Goal: Transaction & Acquisition: Book appointment/travel/reservation

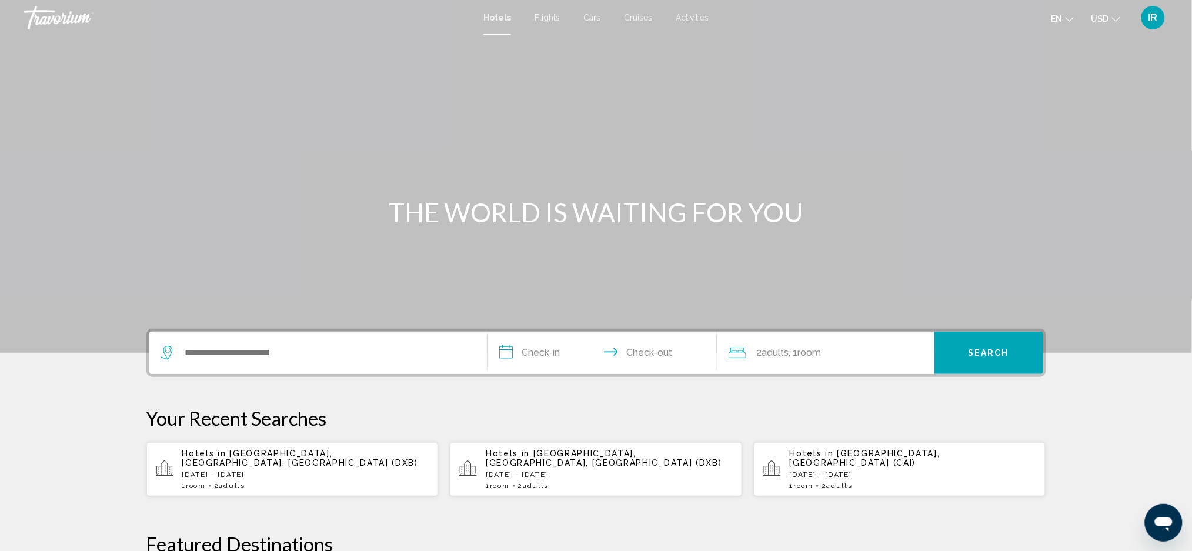
click at [499, 19] on span "Hotels" at bounding box center [497, 17] width 28 height 9
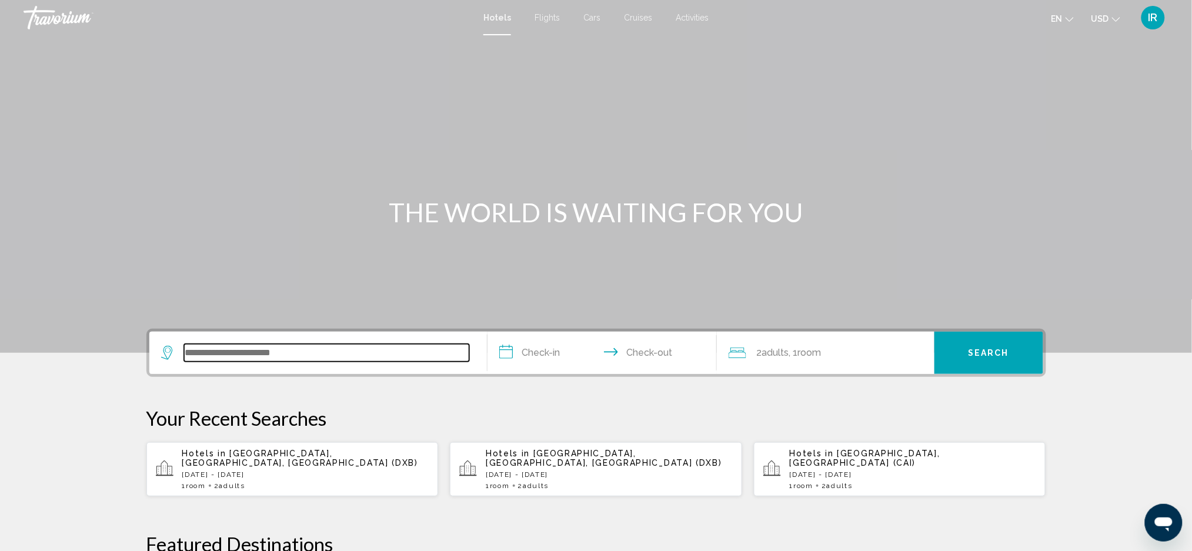
click at [339, 358] on input "Search widget" at bounding box center [326, 353] width 285 height 18
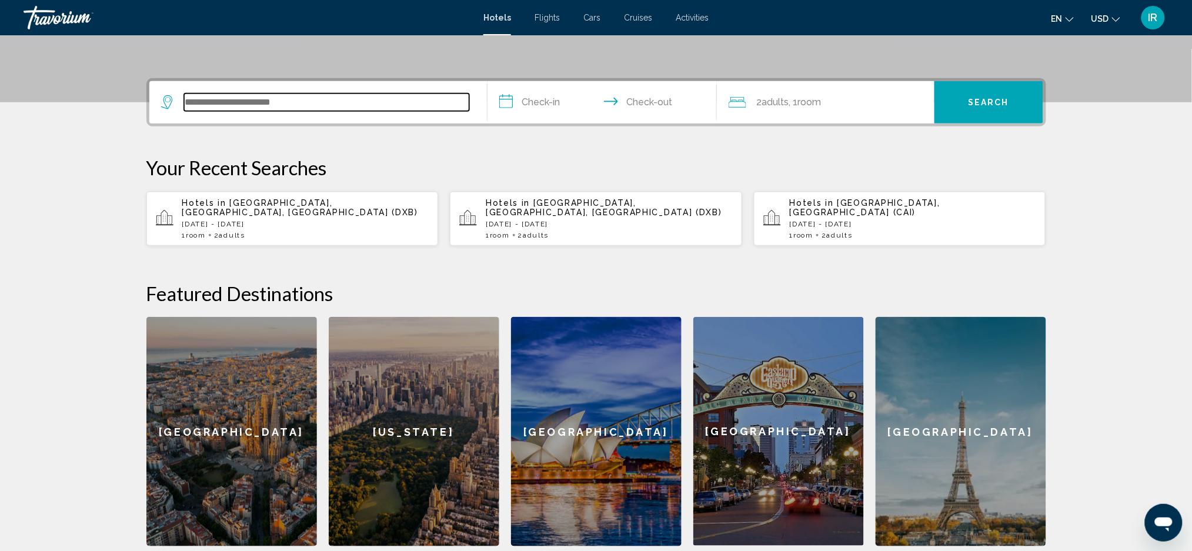
scroll to position [289, 0]
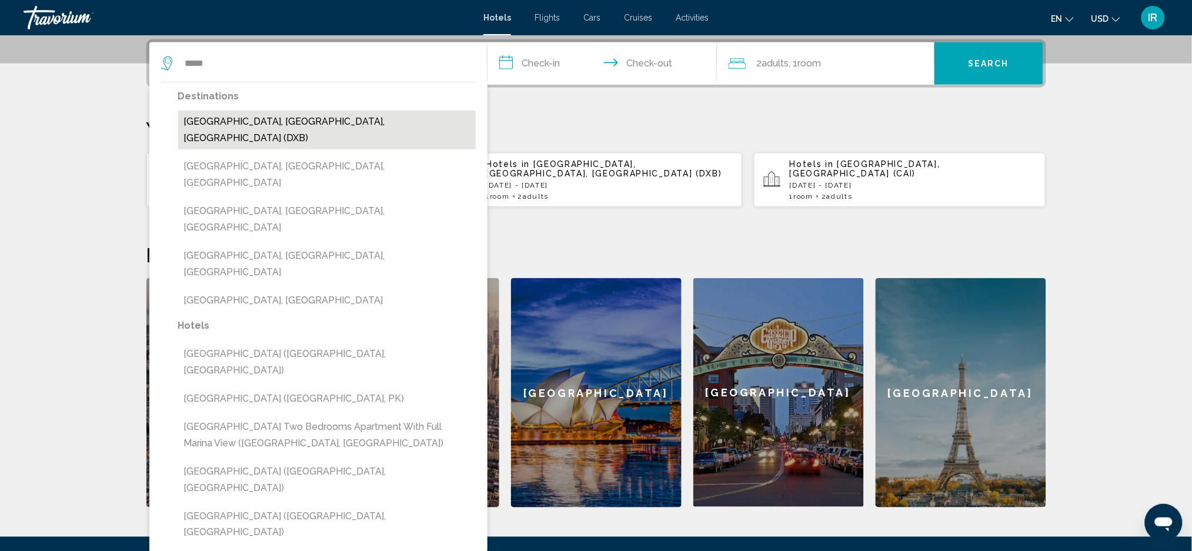
click at [377, 126] on button "[GEOGRAPHIC_DATA], [GEOGRAPHIC_DATA], [GEOGRAPHIC_DATA] (DXB)" at bounding box center [327, 130] width 298 height 39
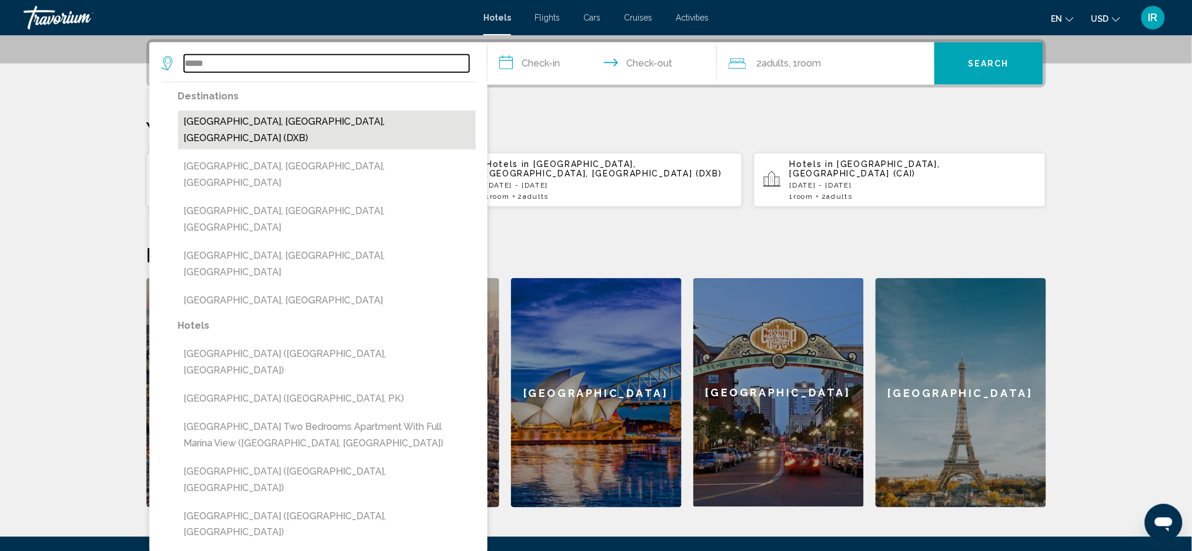
type input "**********"
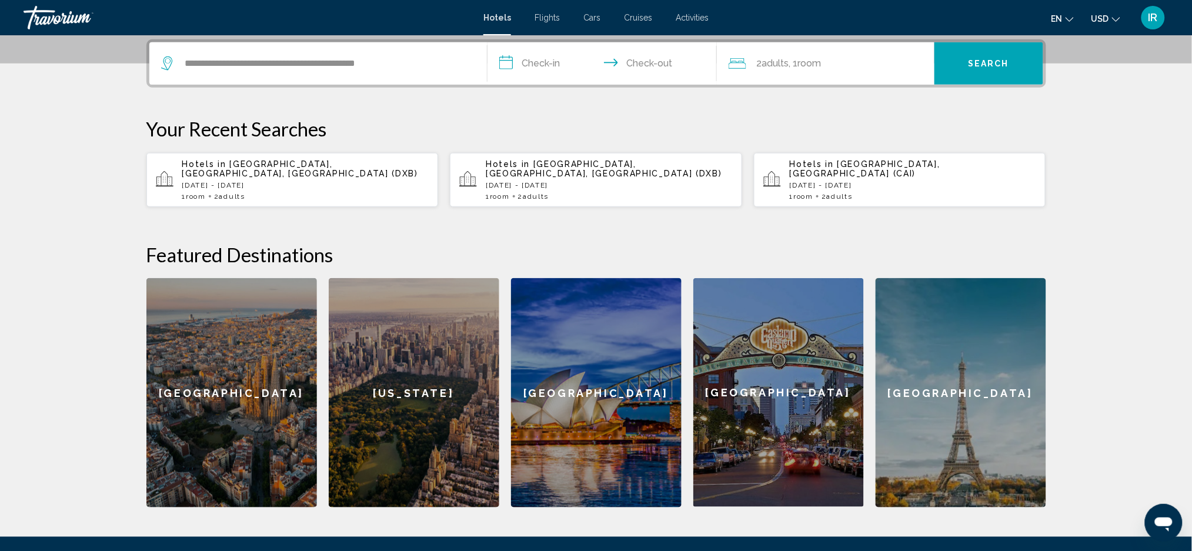
click at [580, 56] on input "**********" at bounding box center [604, 65] width 234 height 46
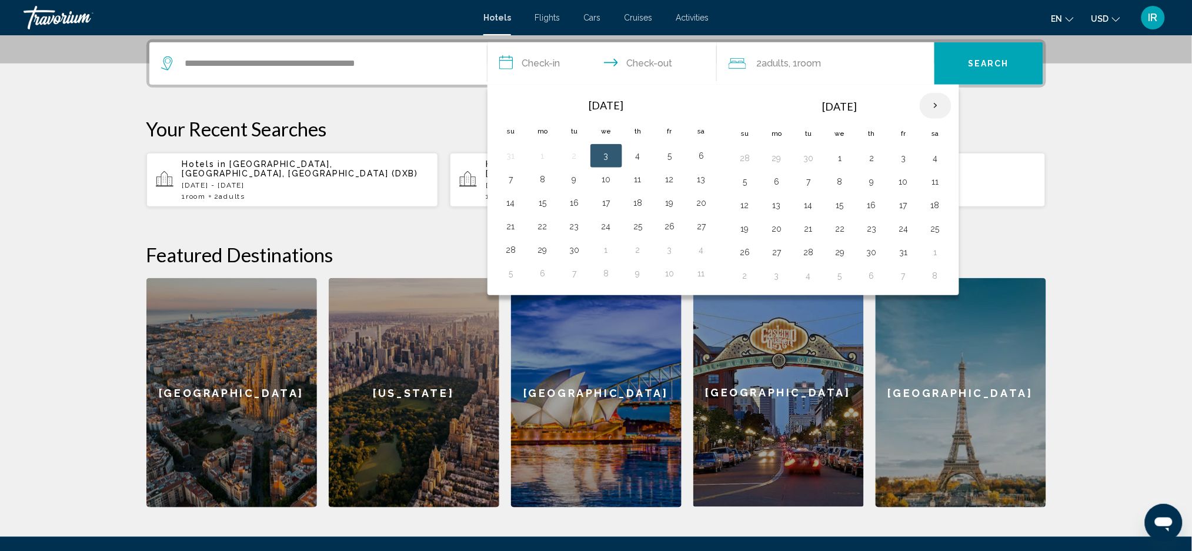
click at [943, 106] on th "Next month" at bounding box center [936, 106] width 32 height 26
click at [901, 226] on button "21" at bounding box center [903, 228] width 19 height 16
click at [901, 246] on button "28" at bounding box center [903, 252] width 19 height 16
type input "**********"
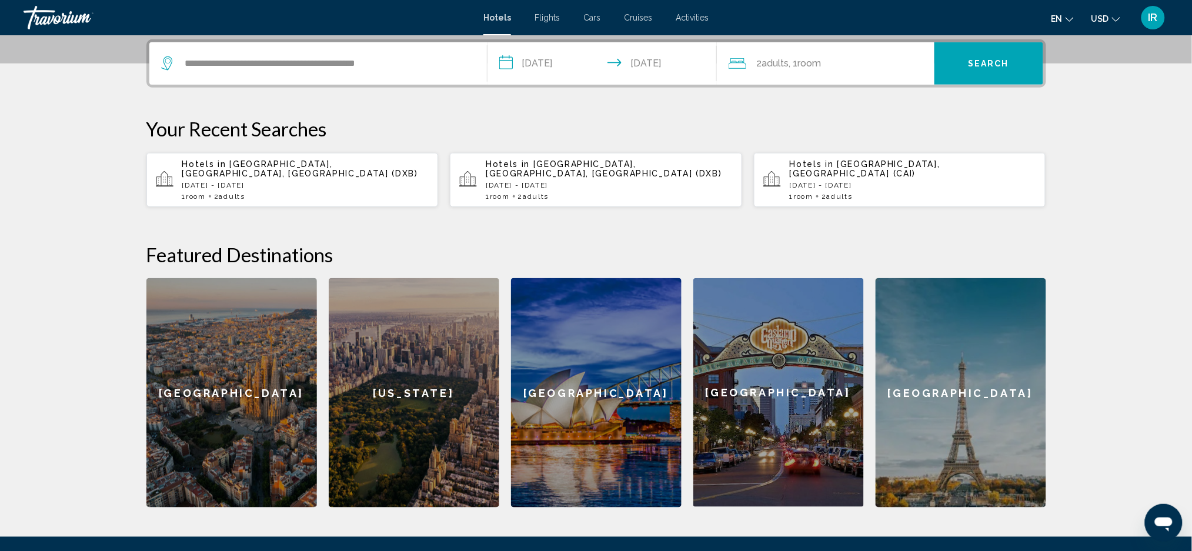
click at [899, 75] on div "2 Adult Adults , 1 Room rooms" at bounding box center [832, 63] width 206 height 42
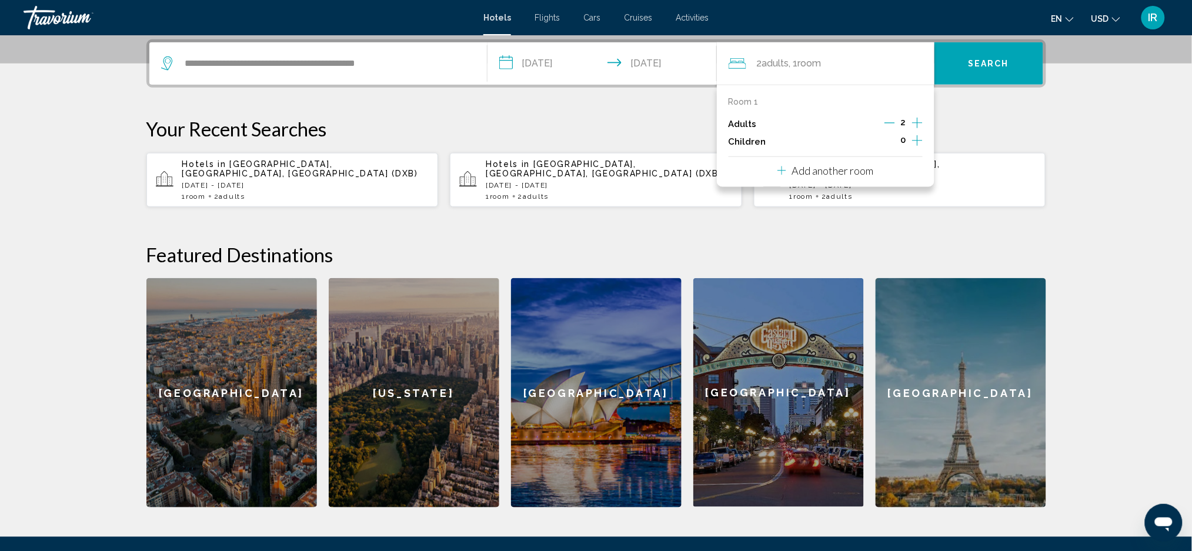
click at [912, 142] on icon "Increment children" at bounding box center [917, 140] width 11 height 14
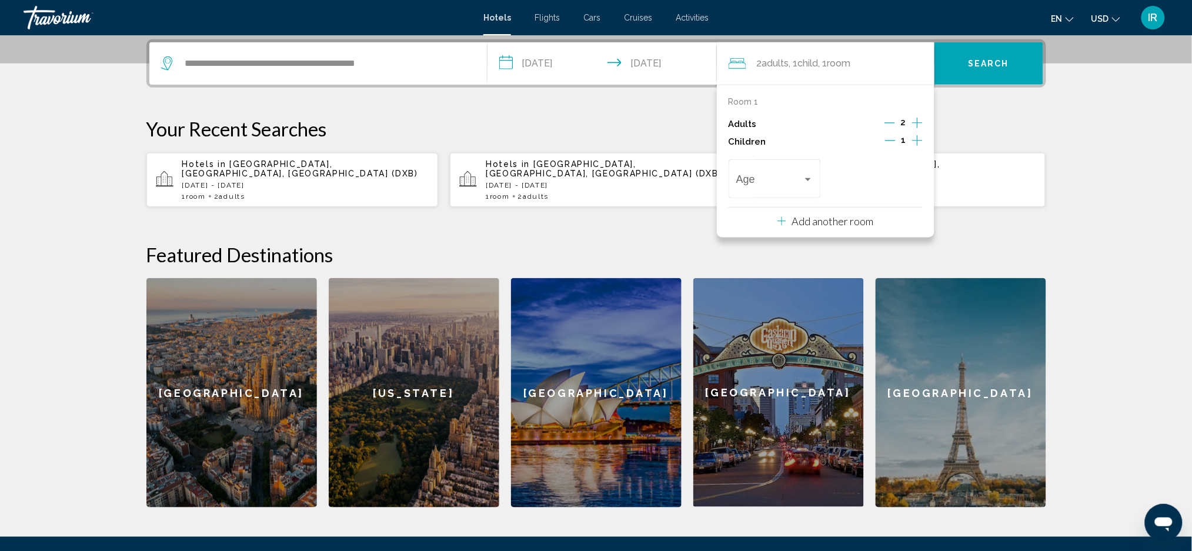
click at [915, 143] on icon "Increment children" at bounding box center [917, 140] width 11 height 14
click at [803, 165] on div "Age" at bounding box center [774, 177] width 77 height 42
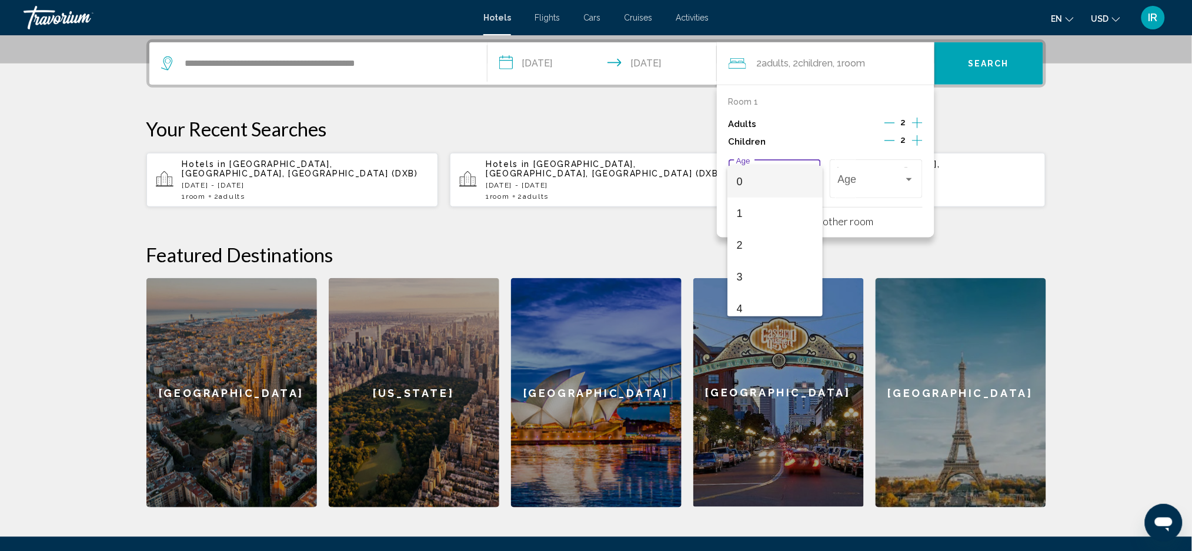
scroll to position [31, 0]
click at [828, 303] on div at bounding box center [596, 275] width 1192 height 551
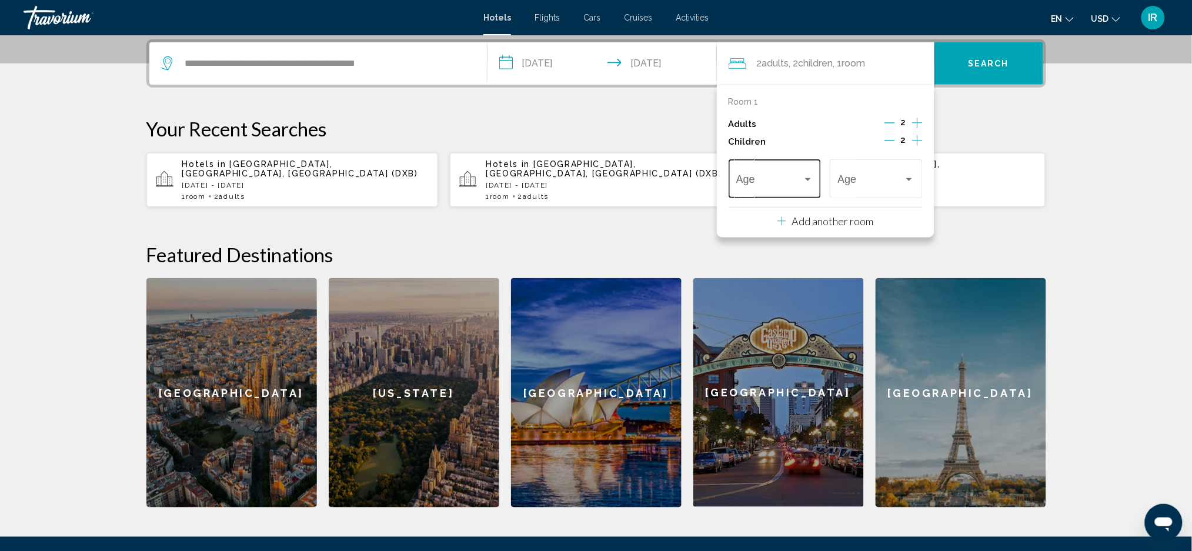
click at [808, 179] on div "Travelers: 2 adults, 2 children" at bounding box center [808, 179] width 6 height 3
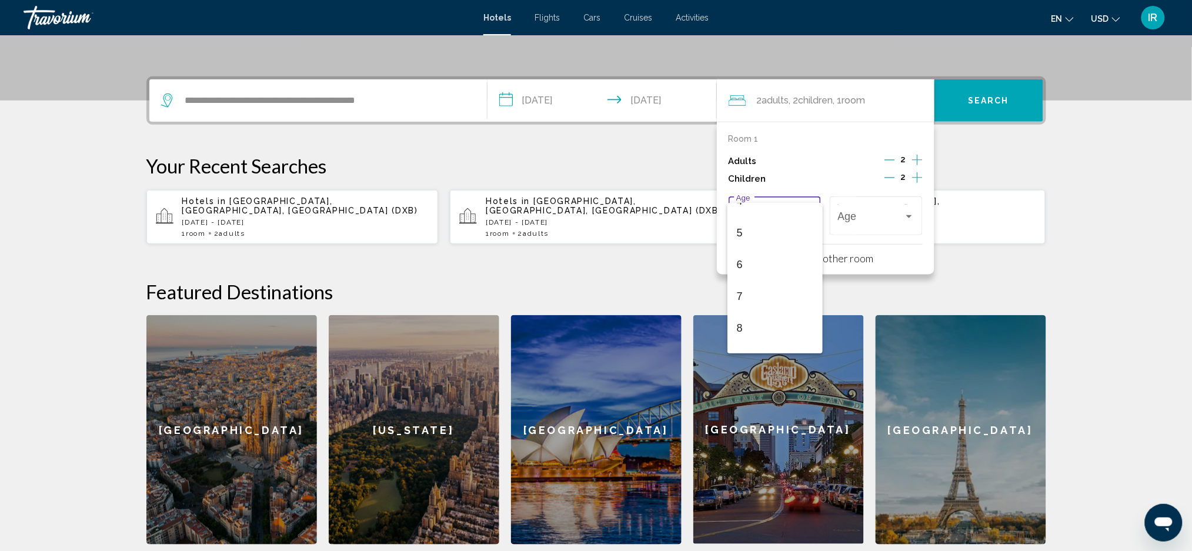
scroll to position [133, 0]
click at [737, 280] on span "6" at bounding box center [775, 276] width 77 height 32
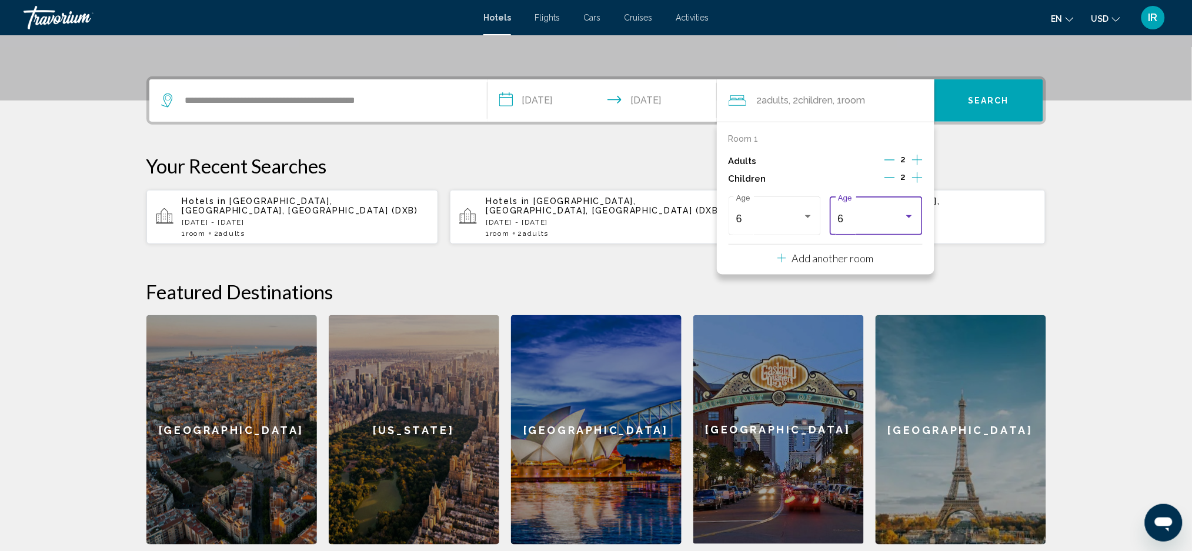
click at [738, 273] on div "Room 1 Adults 2 Children 2 6 Age [DEMOGRAPHIC_DATA] Age Add another room" at bounding box center [826, 198] width 218 height 153
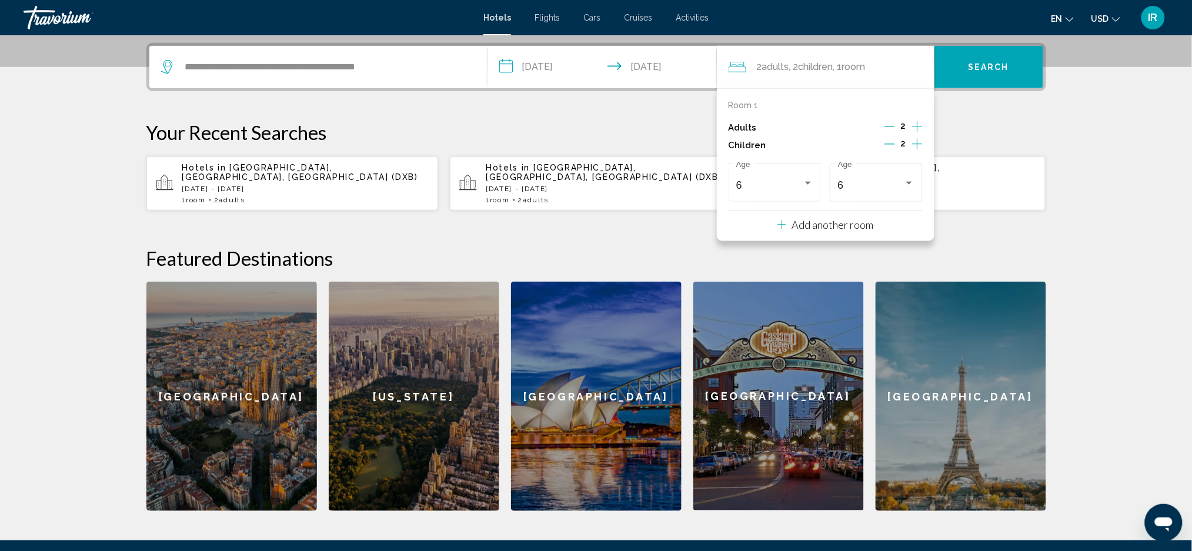
scroll to position [289, 0]
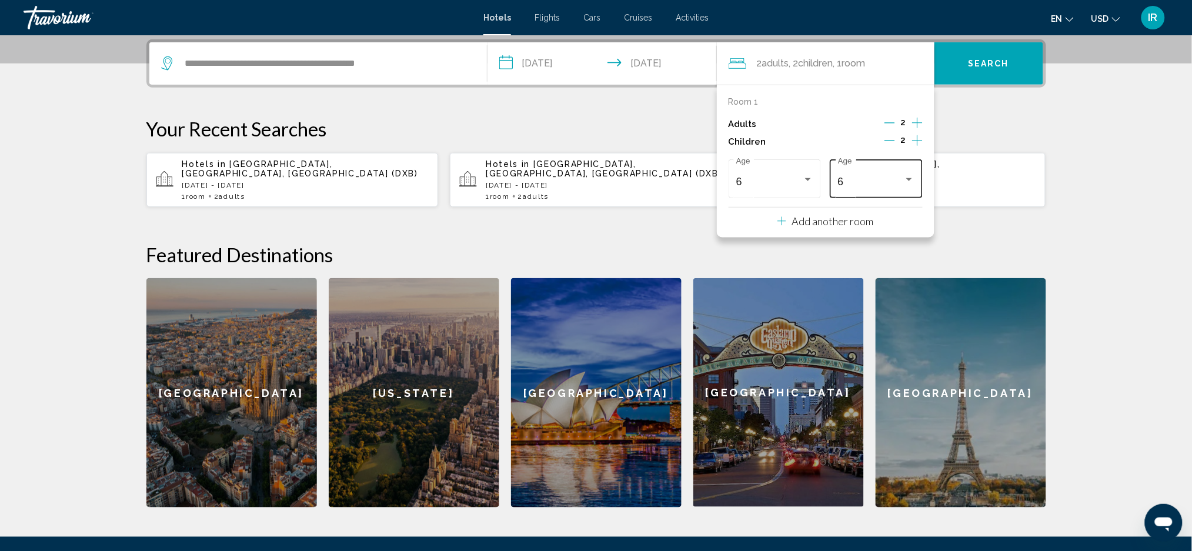
click at [908, 182] on div "Travelers: 2 adults, 2 children" at bounding box center [909, 179] width 11 height 9
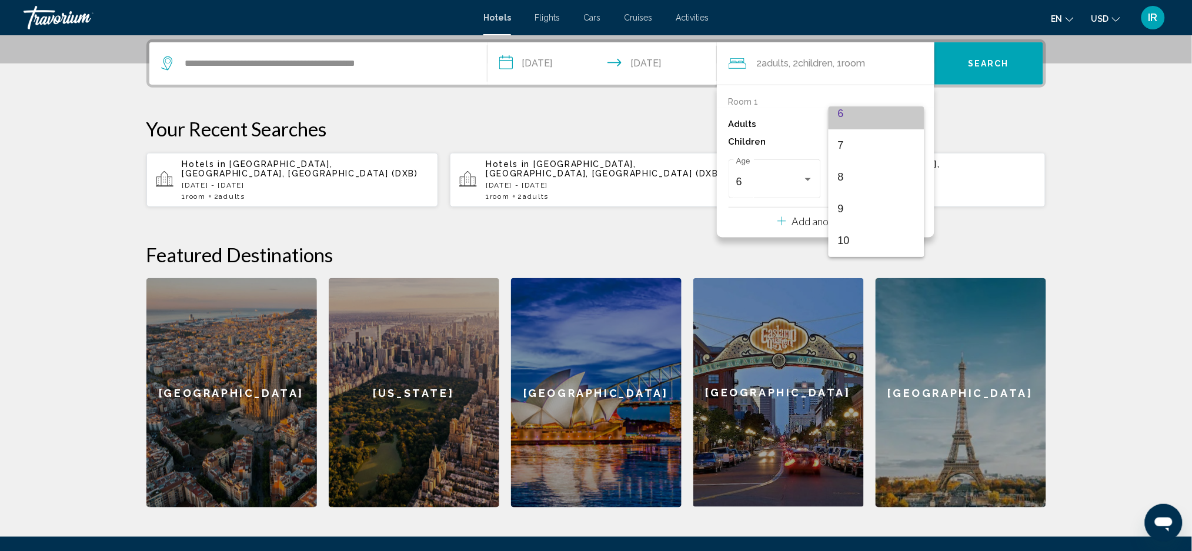
scroll to position [203, 0]
click at [848, 212] on span "9" at bounding box center [876, 205] width 77 height 32
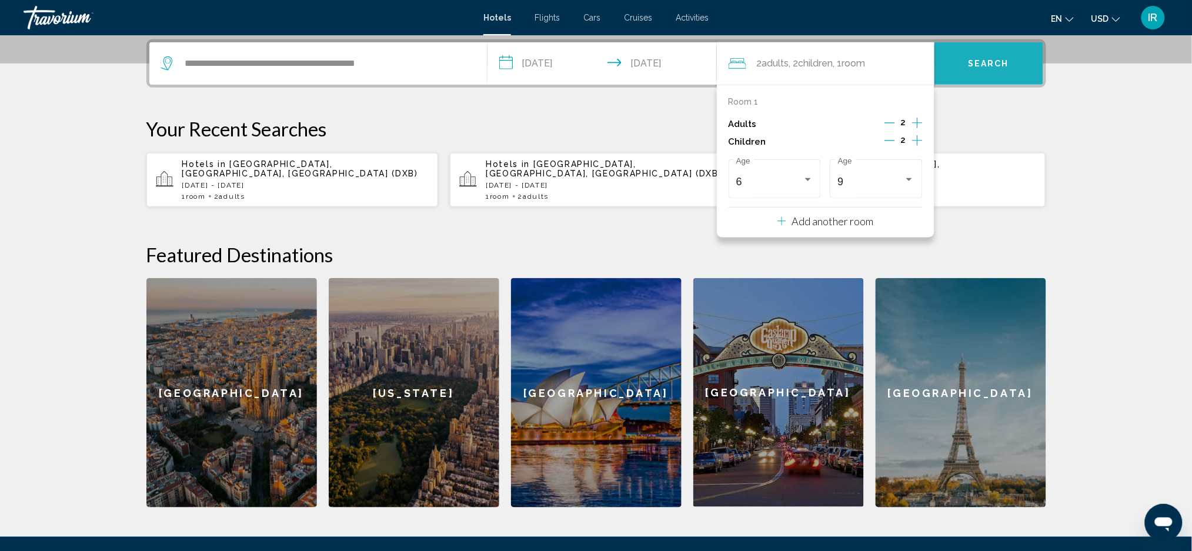
click at [981, 63] on span "Search" at bounding box center [988, 63] width 41 height 9
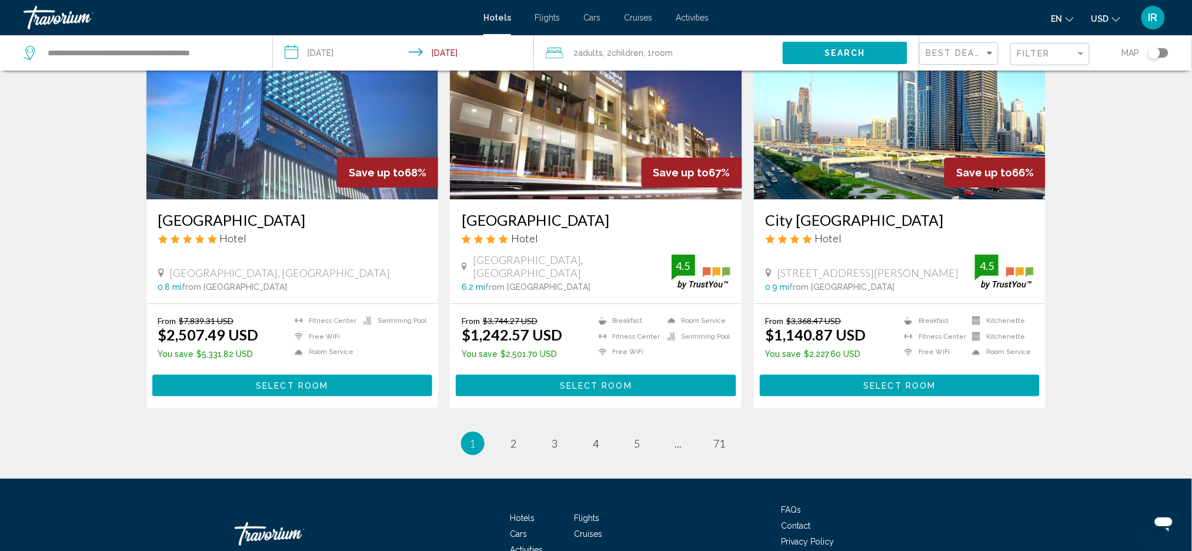
scroll to position [1445, 0]
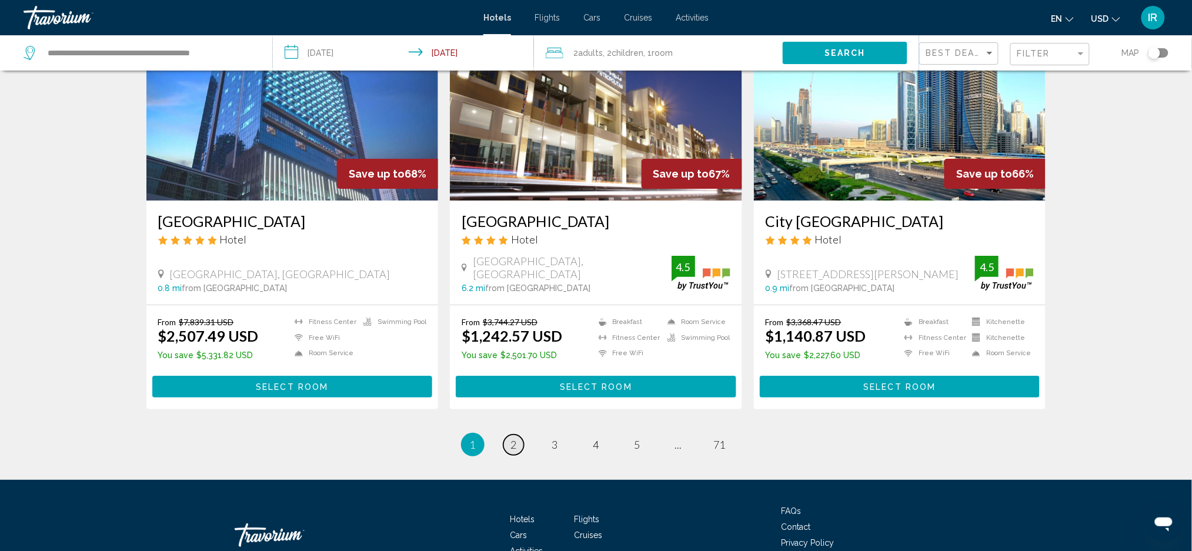
click at [520, 435] on link "page 2" at bounding box center [513, 445] width 21 height 21
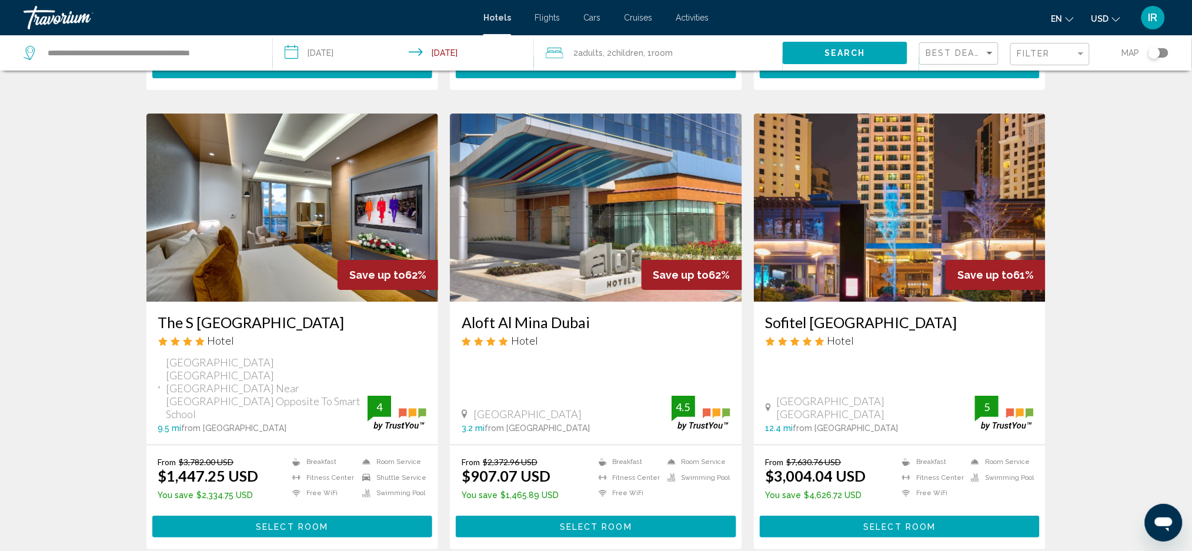
scroll to position [1344, 0]
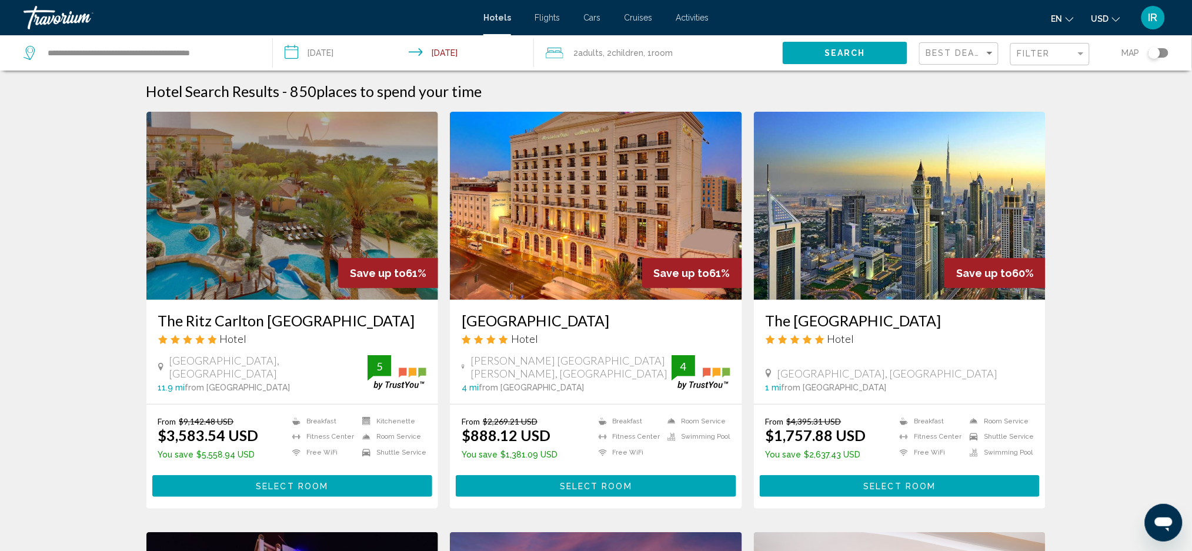
click at [1055, 45] on div "Filter" at bounding box center [1051, 55] width 69 height 22
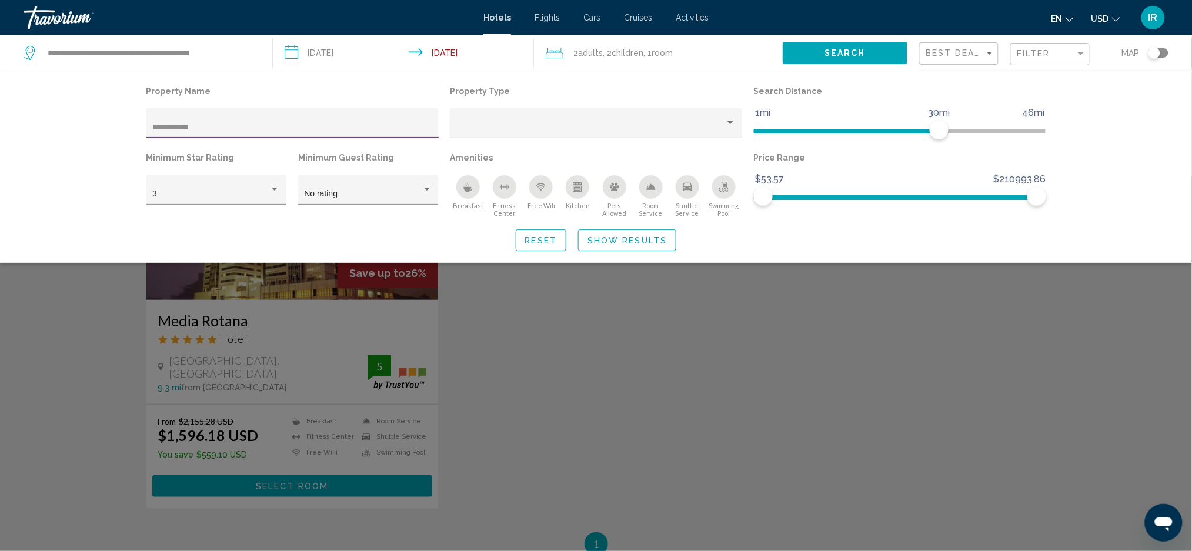
type input "**********"
